Goal: Transaction & Acquisition: Download file/media

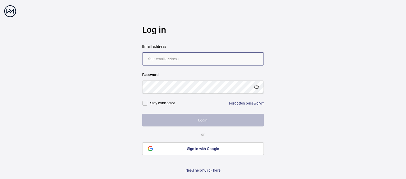
type input "[EMAIL_ADDRESS][DOMAIN_NAME]"
click at [212, 119] on button "Login" at bounding box center [203, 120] width 122 height 13
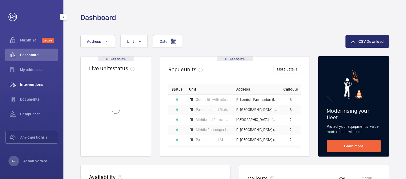
click at [38, 85] on span "Interventions" at bounding box center [39, 84] width 38 height 5
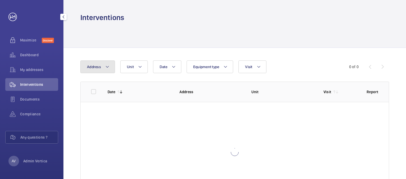
click at [93, 66] on span "Address" at bounding box center [94, 67] width 14 height 4
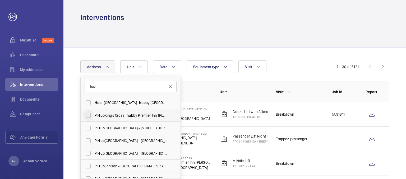
type input "hub"
click at [87, 116] on input "PI Hub Kings Cross - hub by Premier Inn [PERSON_NAME][GEOGRAPHIC_DATA], [GEOGRA…" at bounding box center [88, 115] width 11 height 11
checkbox input "true"
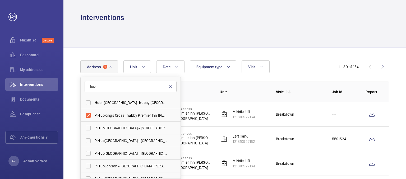
click at [163, 34] on div at bounding box center [234, 34] width 309 height 25
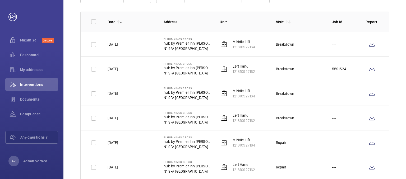
scroll to position [79, 0]
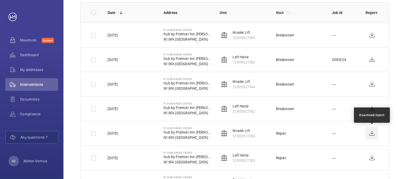
click at [374, 132] on wm-front-icon-button at bounding box center [372, 133] width 13 height 13
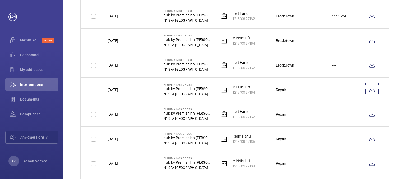
scroll to position [159, 0]
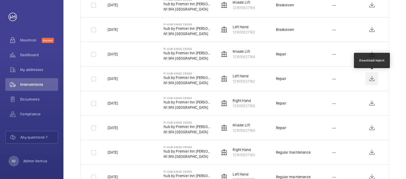
click at [372, 79] on wm-front-icon-button at bounding box center [372, 78] width 13 height 13
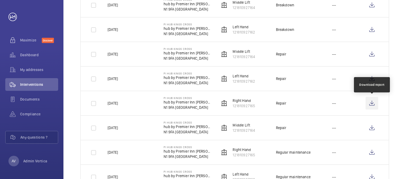
click at [373, 105] on wm-front-icon-button at bounding box center [372, 103] width 13 height 13
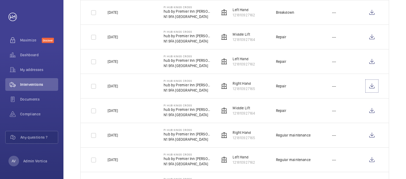
scroll to position [185, 0]
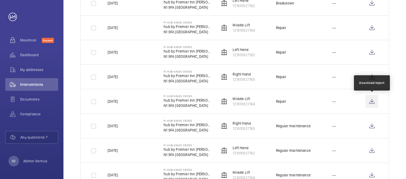
click at [371, 103] on wm-front-icon-button at bounding box center [372, 101] width 13 height 13
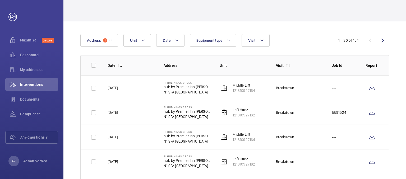
scroll to position [0, 0]
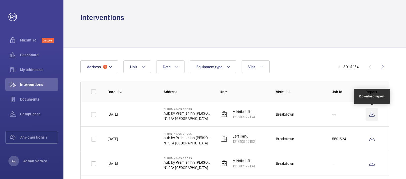
click at [371, 114] on wm-front-icon-button at bounding box center [372, 114] width 13 height 13
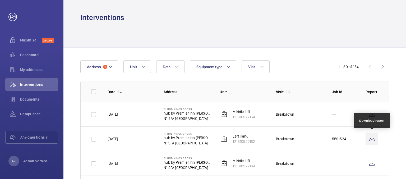
click at [370, 140] on wm-front-icon-button at bounding box center [372, 139] width 13 height 13
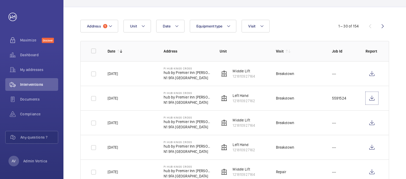
scroll to position [53, 0]
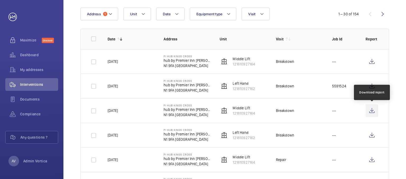
click at [373, 112] on wm-front-icon-button at bounding box center [372, 111] width 13 height 13
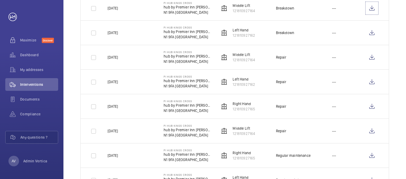
scroll to position [79, 0]
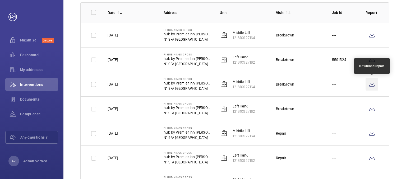
click at [371, 84] on wm-front-icon-button at bounding box center [372, 84] width 13 height 13
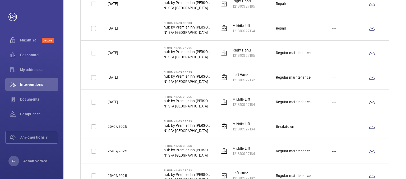
scroll to position [265, 0]
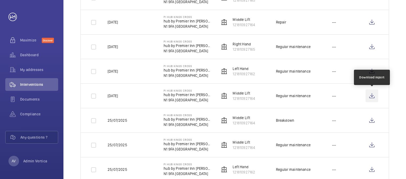
click at [370, 95] on wm-front-icon-button at bounding box center [372, 96] width 13 height 13
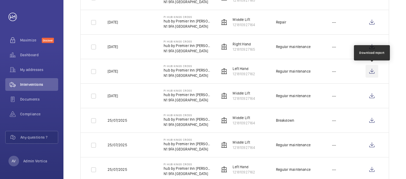
click at [372, 71] on wm-front-icon-button at bounding box center [372, 71] width 13 height 13
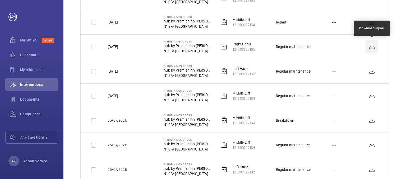
click at [371, 47] on wm-front-icon-button at bounding box center [372, 46] width 13 height 13
